Goal: Obtain resource: Obtain resource

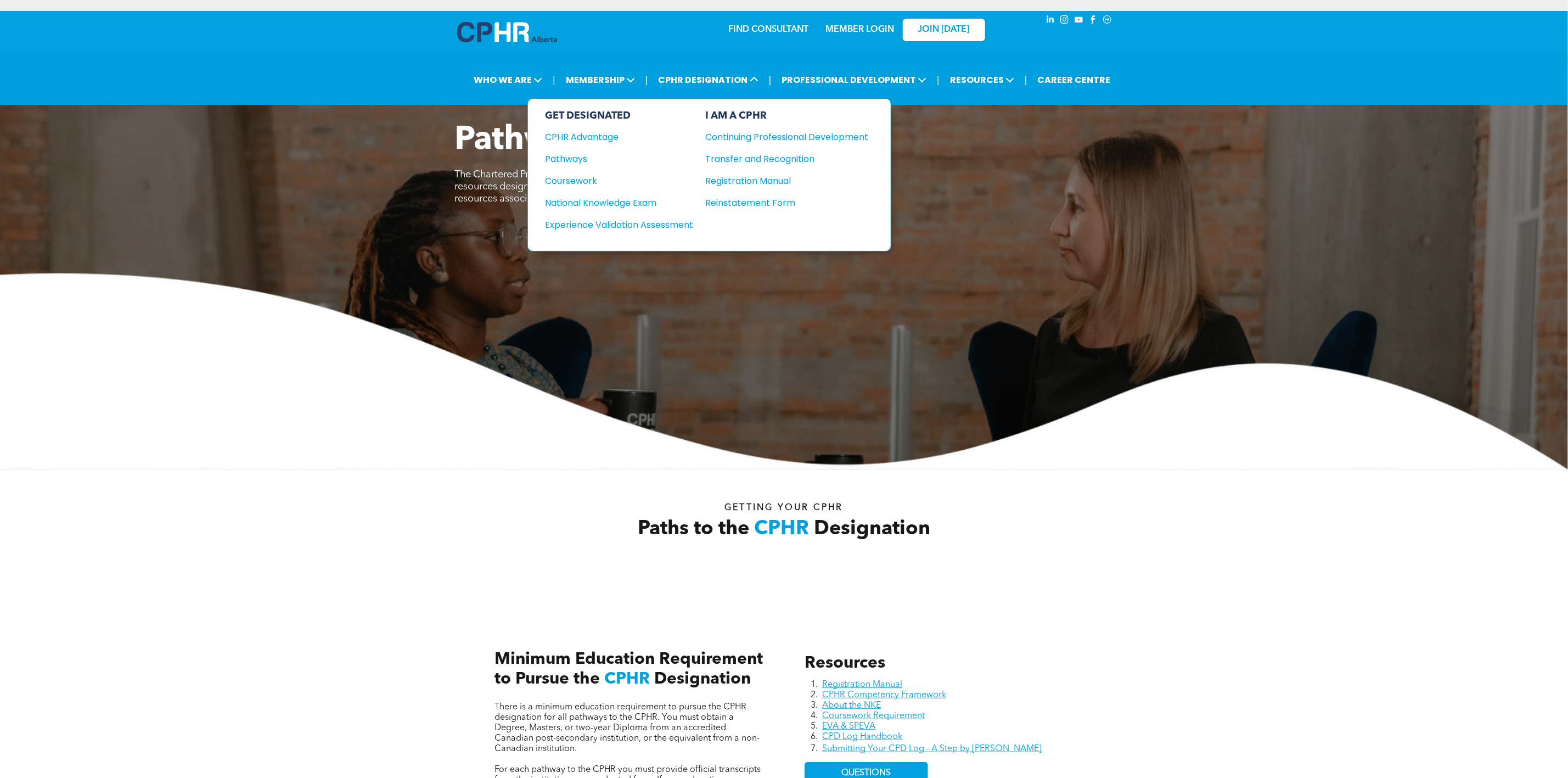
click at [782, 132] on div "Continuing Professional Development" at bounding box center [778, 137] width 147 height 14
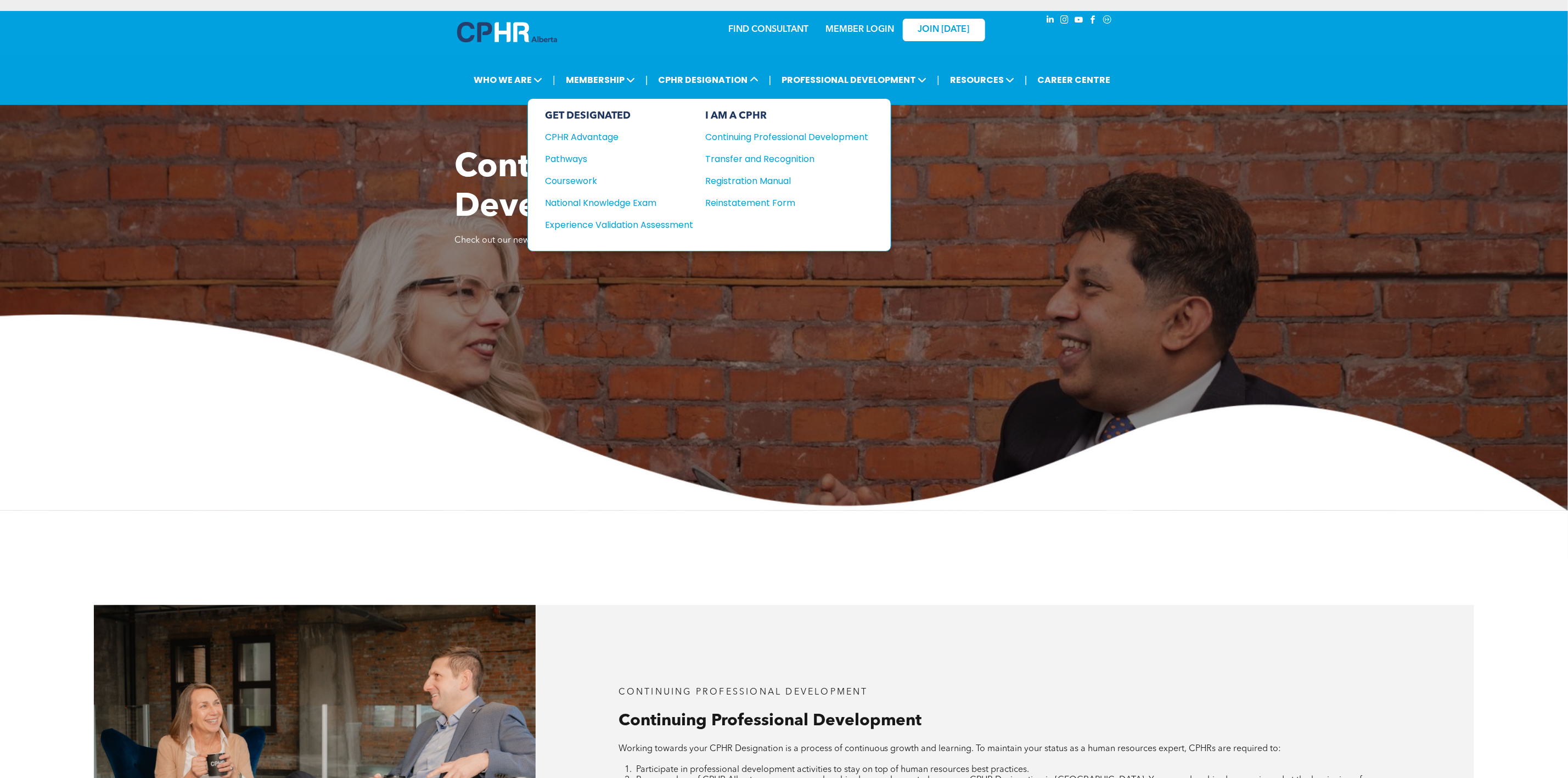
click at [767, 132] on div "Continuing Professional Development" at bounding box center [778, 137] width 147 height 14
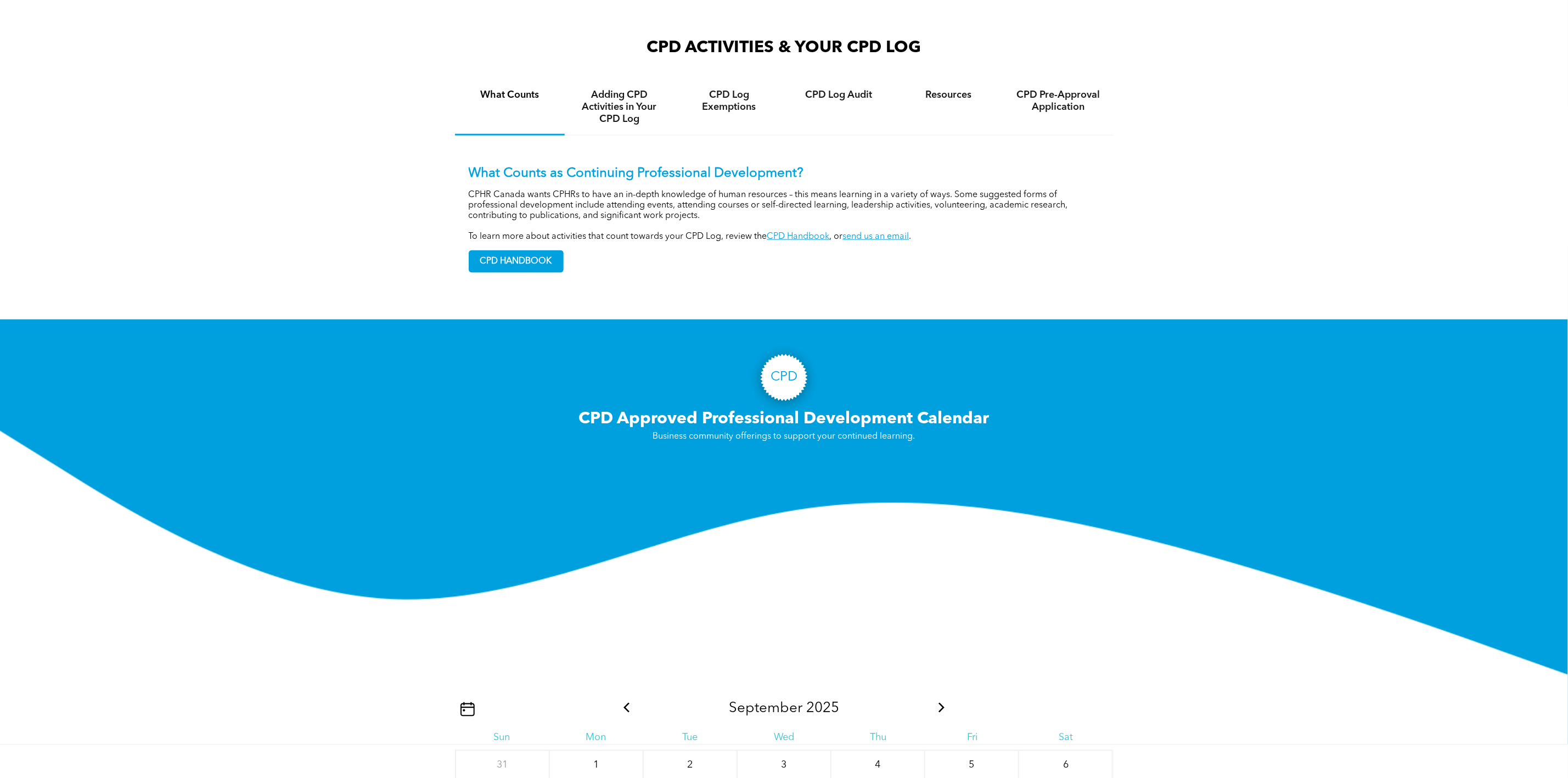
scroll to position [1153, 0]
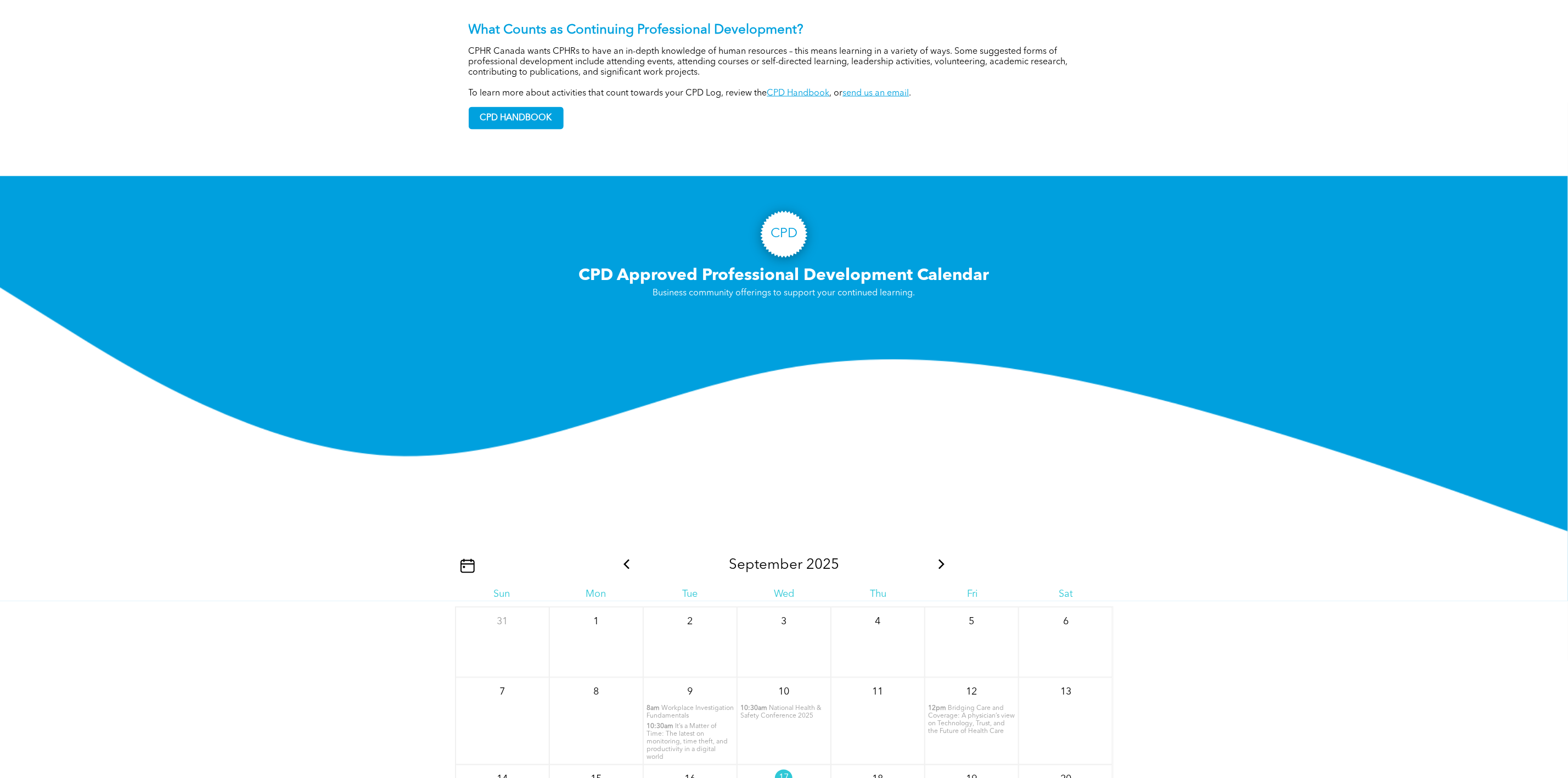
click at [785, 89] on link "CPD Handbook" at bounding box center [798, 94] width 63 height 9
drag, startPoint x: 830, startPoint y: 86, endPoint x: 769, endPoint y: 86, distance: 61.0
click at [769, 88] on p "To learn more about activities that count towards your CPD Log, review the CPD …" at bounding box center [784, 94] width 631 height 10
copy link "CPD Handbook"
